Goal: Task Accomplishment & Management: Manage account settings

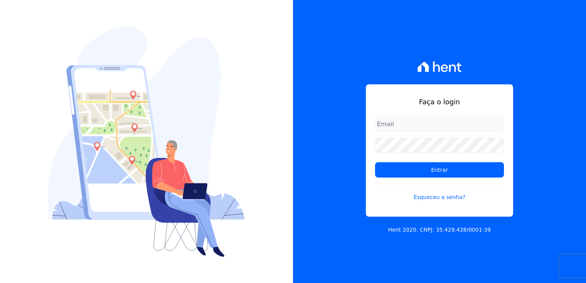
drag, startPoint x: 394, startPoint y: 41, endPoint x: 361, endPoint y: 22, distance: 38.1
click at [394, 41] on div "Faça o login Entrar Esqueceu a senha? Hent 2020. CNPJ: 35.429.428/0001-39" at bounding box center [439, 141] width 293 height 283
click at [408, 120] on input "email" at bounding box center [439, 123] width 129 height 15
drag, startPoint x: 313, startPoint y: 142, endPoint x: 313, endPoint y: 135, distance: 7.7
click at [313, 142] on div "Faça o login Entrar Esqueceu a senha? Hent 2020. CNPJ: 35.429.428/0001-39" at bounding box center [439, 141] width 293 height 283
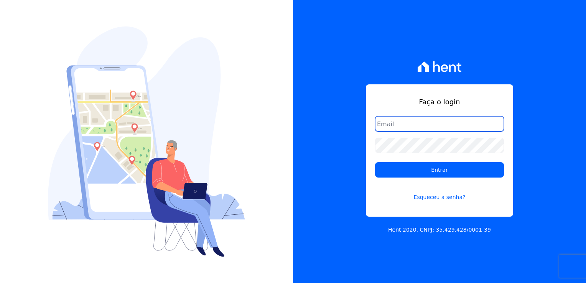
click at [406, 128] on input "email" at bounding box center [439, 123] width 129 height 15
click at [375, 162] on input "Entrar" at bounding box center [439, 169] width 129 height 15
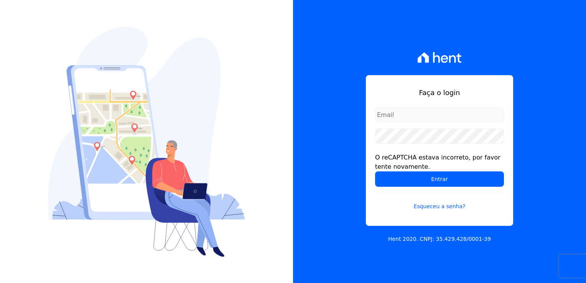
click at [375, 171] on input "Entrar" at bounding box center [439, 178] width 129 height 15
